Goal: Information Seeking & Learning: Find specific fact

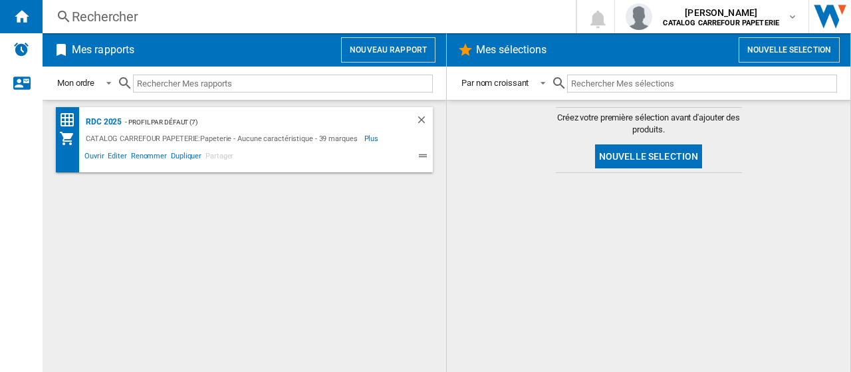
click at [219, 11] on div "Rechercher" at bounding box center [307, 16] width 470 height 19
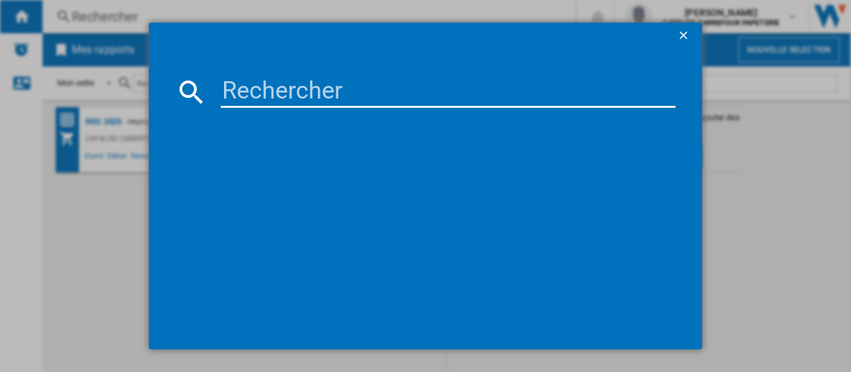
click at [279, 98] on input at bounding box center [448, 92] width 455 height 32
paste input "8715035110809"
type input "8715035110809"
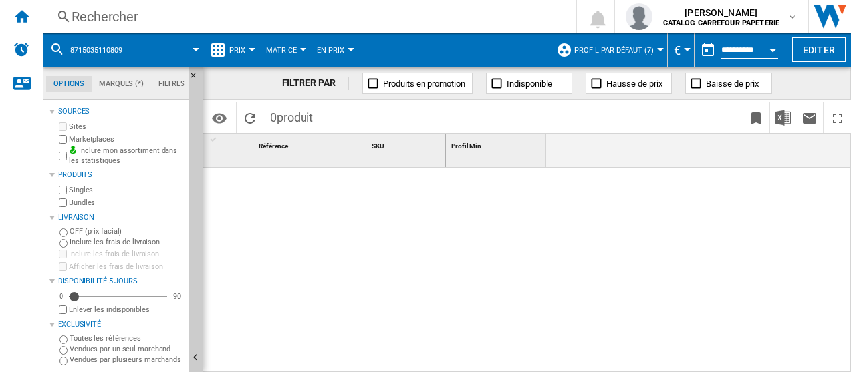
click at [147, 17] on div "Rechercher" at bounding box center [307, 16] width 470 height 19
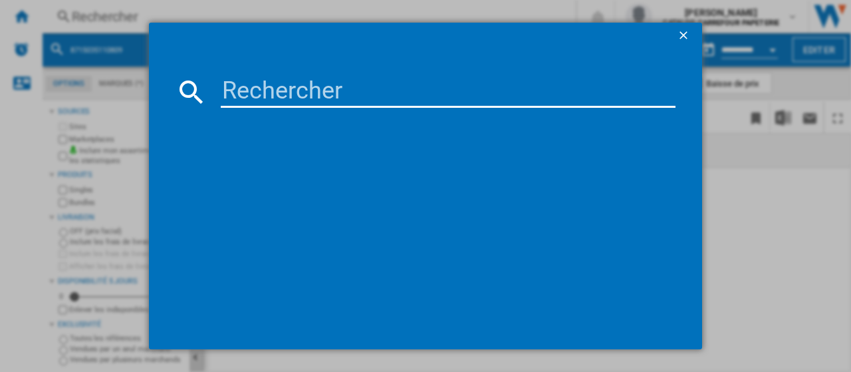
click at [301, 92] on input at bounding box center [448, 92] width 455 height 32
paste input "8715035110809"
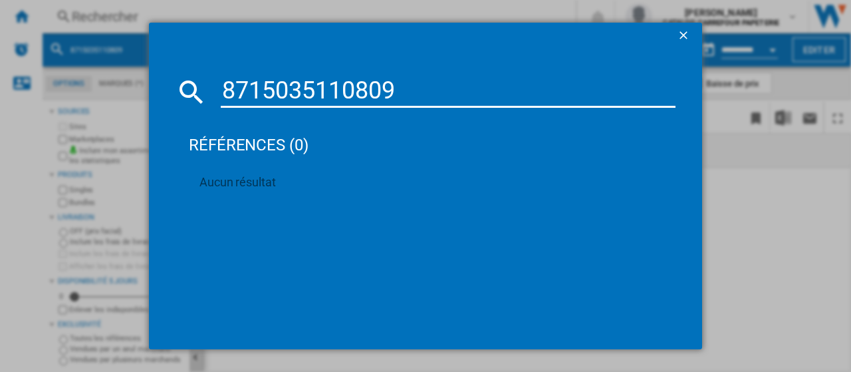
type input "8715035110809"
click at [687, 40] on ng-md-icon "getI18NText('BUTTONS.CLOSE_DIALOG')" at bounding box center [685, 37] width 16 height 16
